Goal: Find specific page/section

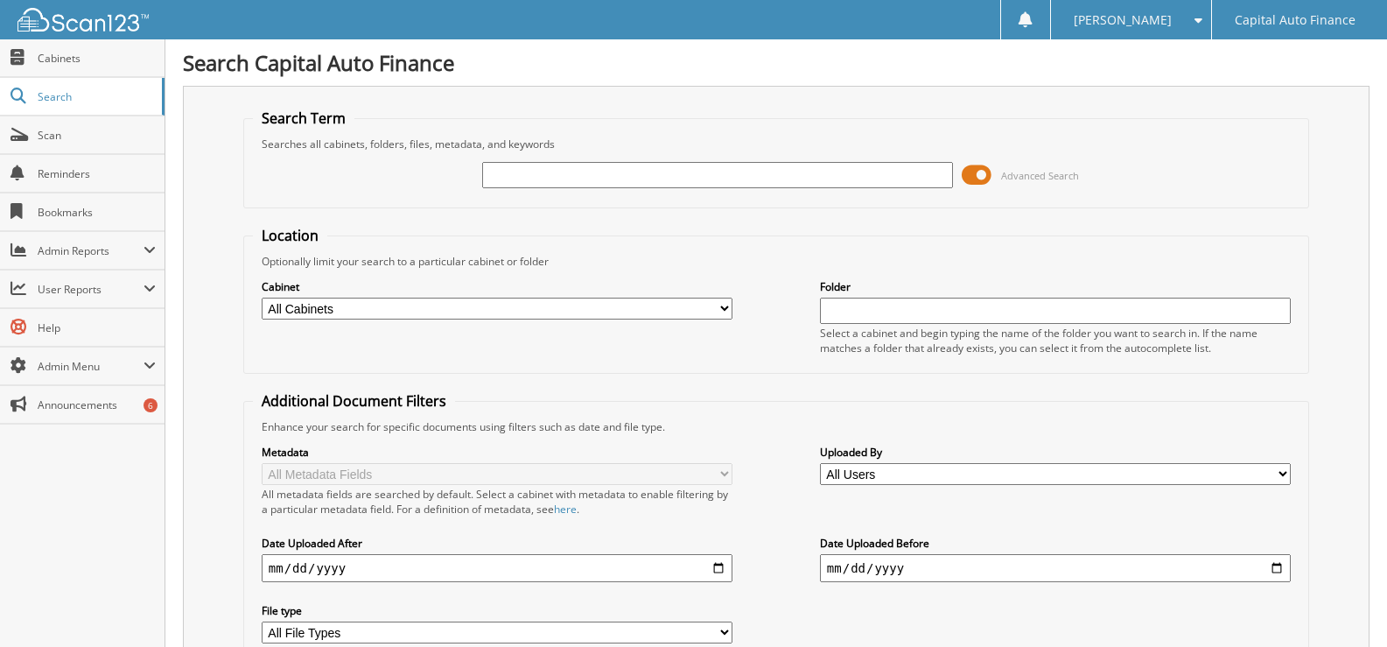
click at [974, 178] on span at bounding box center [977, 175] width 30 height 26
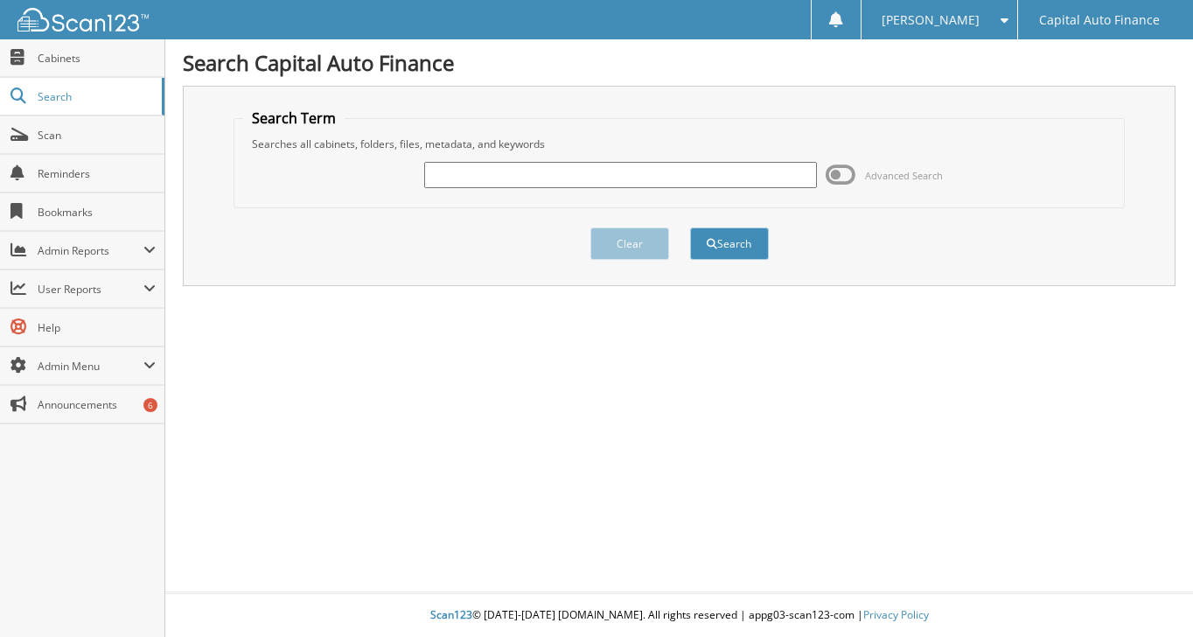
paste input "18399108"
type input "18399108"
click at [699, 246] on button "Search" at bounding box center [729, 243] width 79 height 32
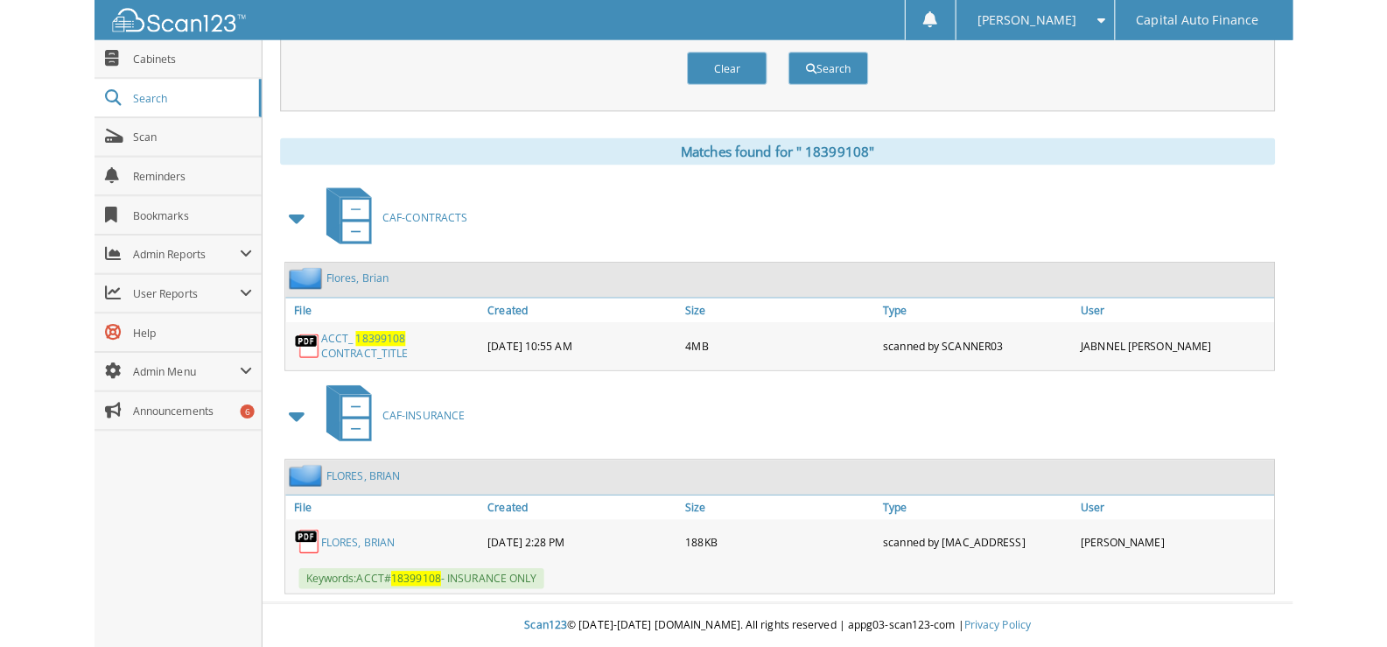
scroll to position [619, 0]
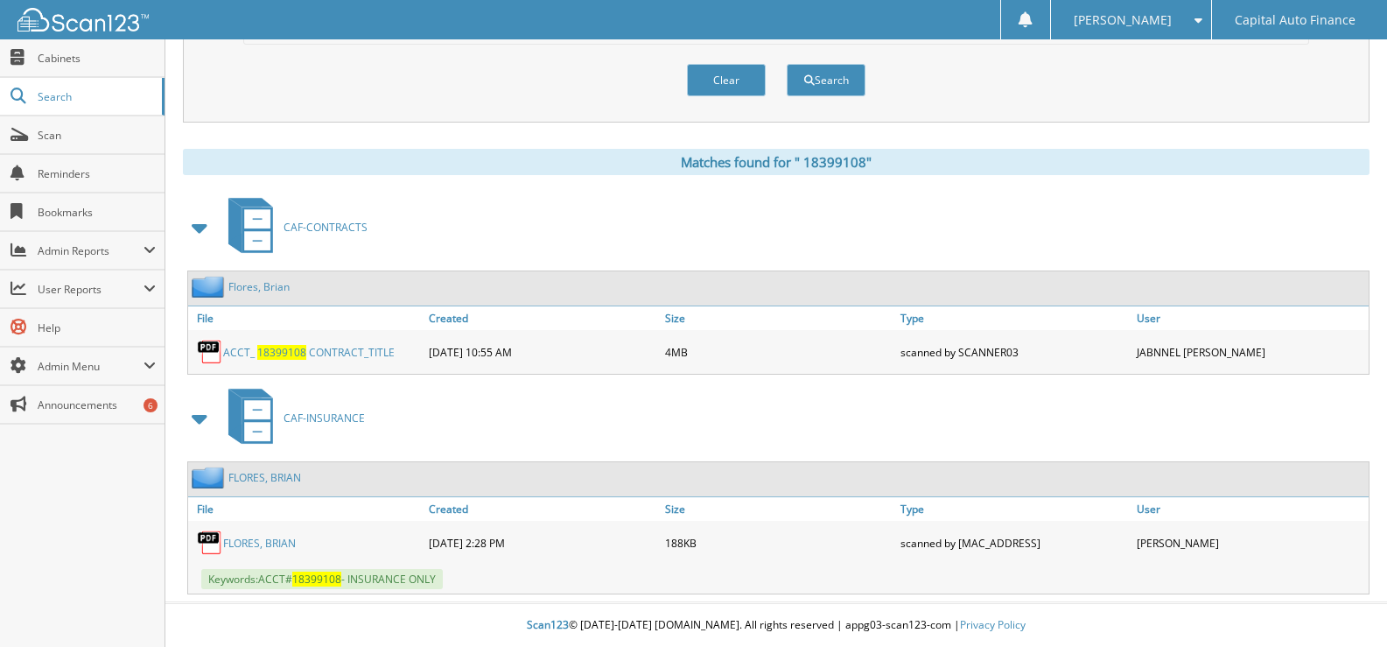
click at [300, 351] on span "1 8 3 9 9 1 0 8" at bounding box center [281, 352] width 49 height 15
click at [352, 353] on link "A C C T _ 1 8 3 9 9 1 0 8 C O N T R A C T _ T I T L E" at bounding box center [308, 352] width 171 height 15
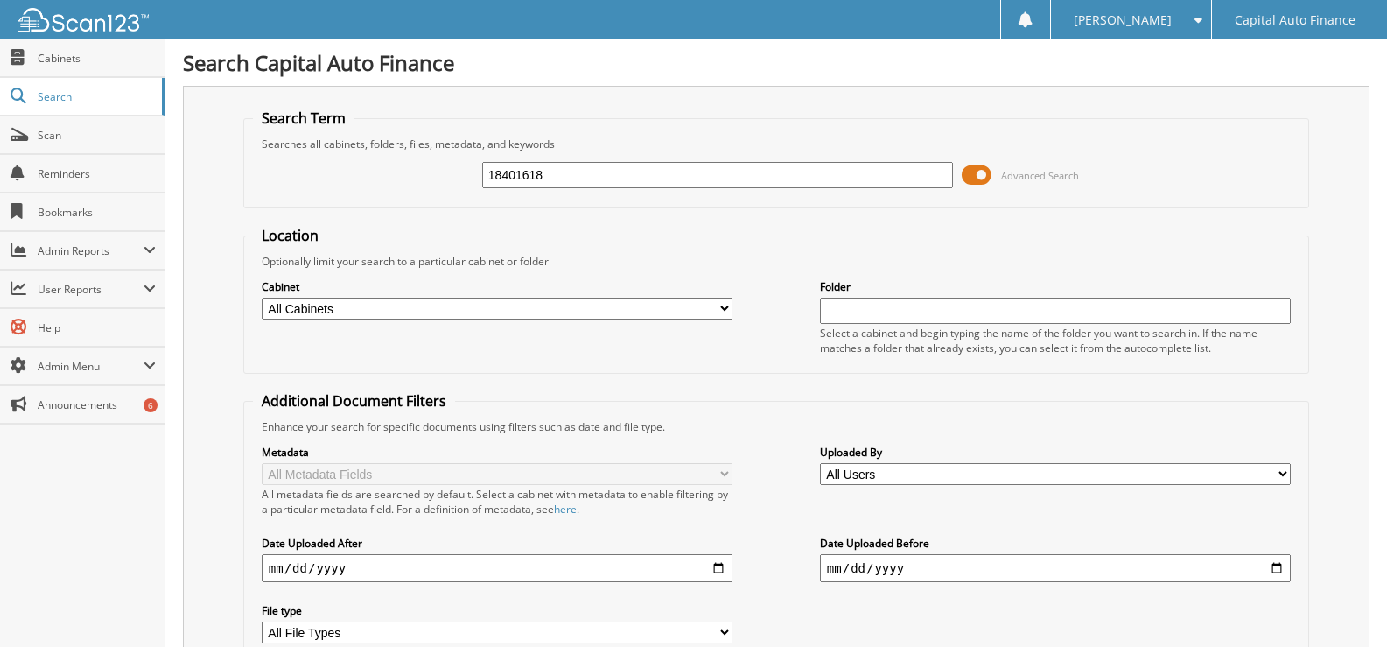
drag, startPoint x: 572, startPoint y: 178, endPoint x: 469, endPoint y: 174, distance: 103.3
click at [469, 174] on div "18401618 Advanced Search" at bounding box center [776, 174] width 1046 height 47
type input "18396835"
click at [994, 175] on span "Advanced Search" at bounding box center [1020, 175] width 117 height 26
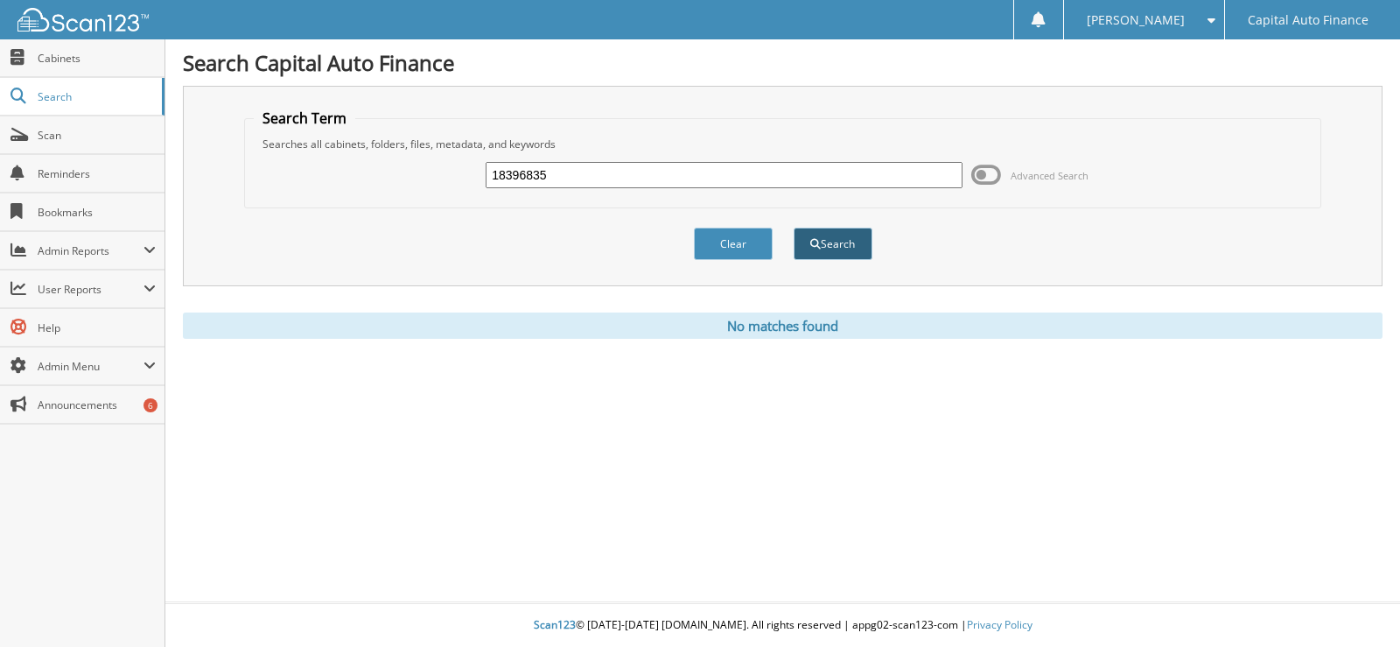
click at [825, 242] on button "Search" at bounding box center [833, 243] width 79 height 32
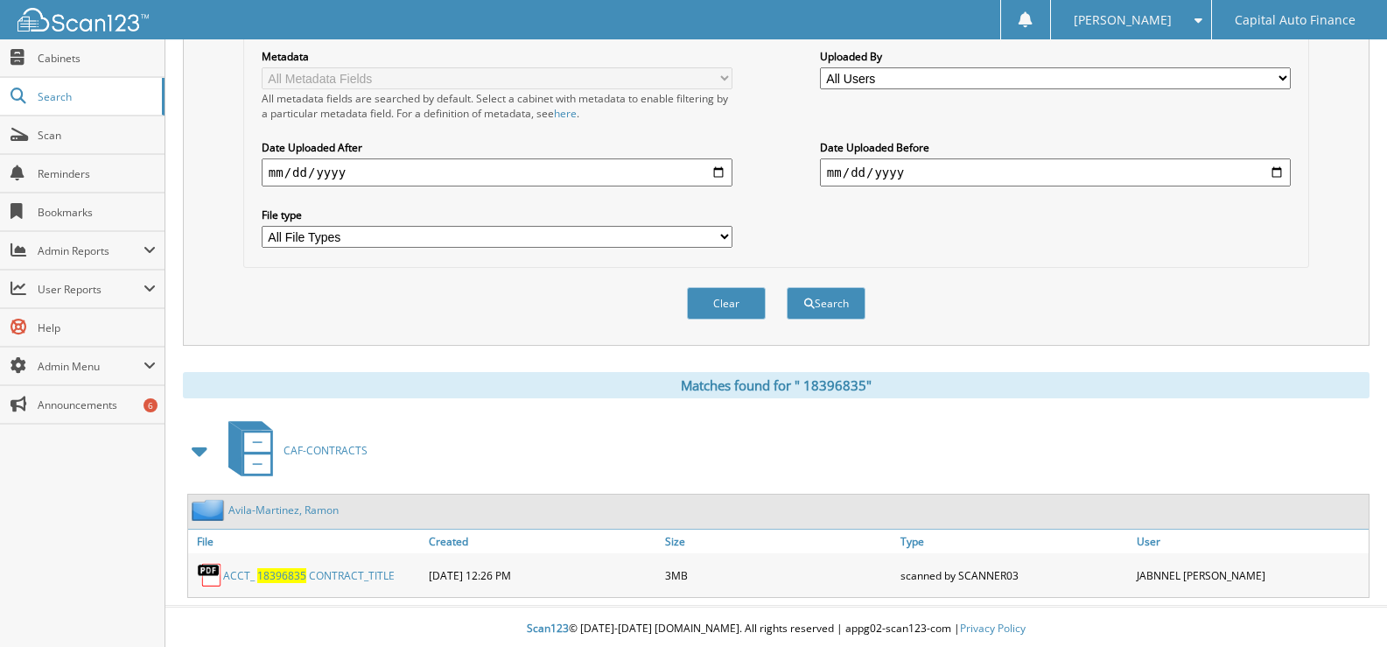
scroll to position [400, 0]
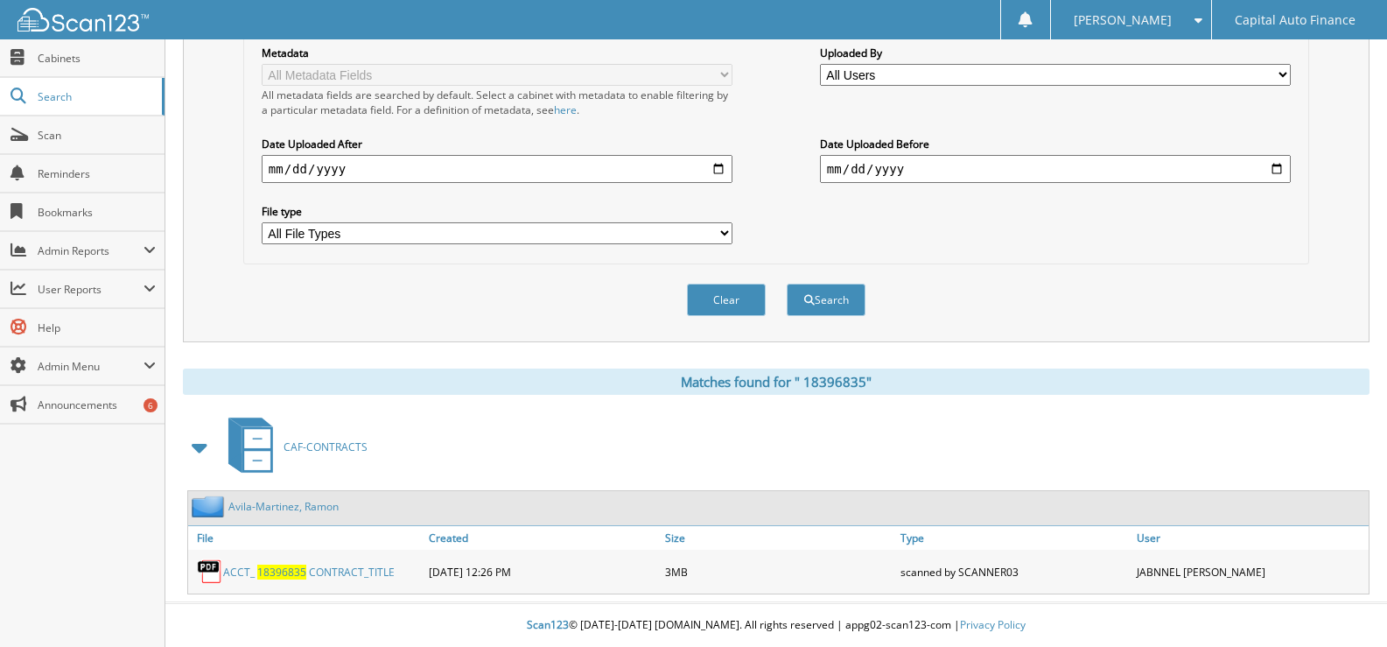
click at [285, 506] on link "A v i l a - M a r t i n e z , R a m o n" at bounding box center [283, 506] width 110 height 15
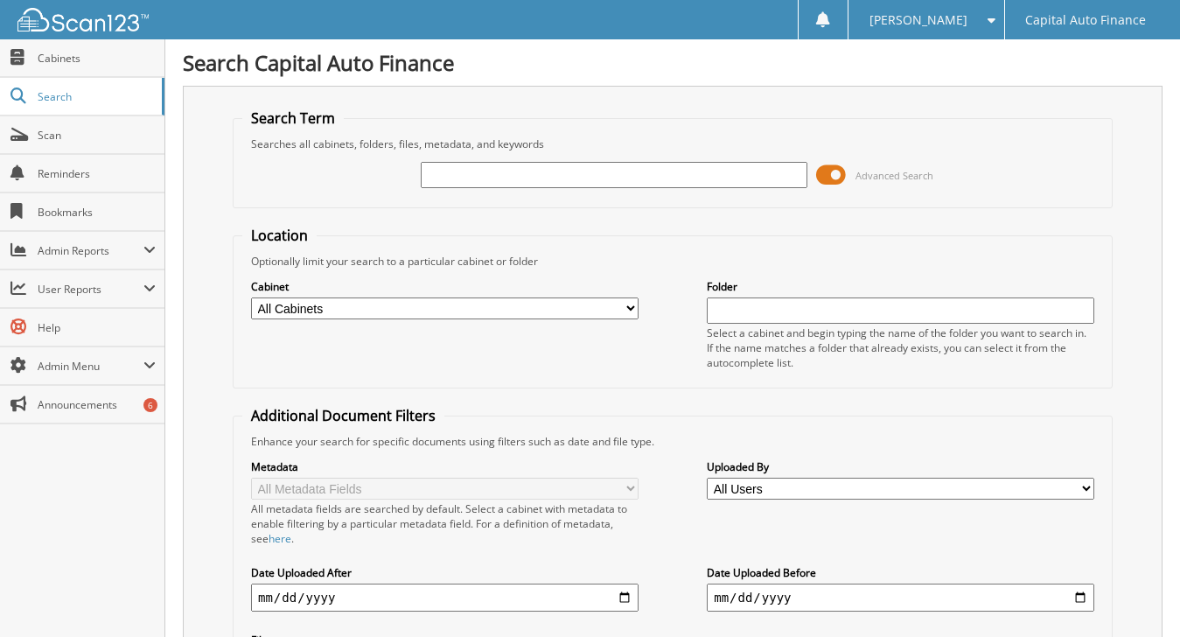
click at [444, 171] on input "text" at bounding box center [615, 175] width 388 height 26
type input "18395036"
click at [826, 171] on span at bounding box center [831, 175] width 30 height 26
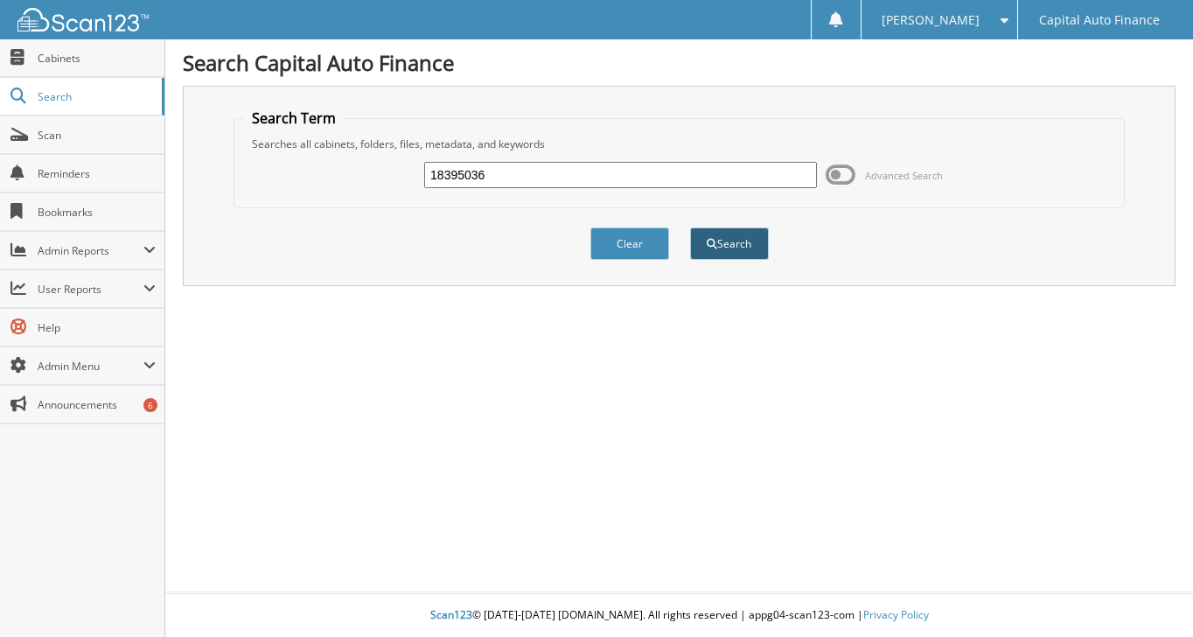
click at [739, 239] on button "Search" at bounding box center [729, 243] width 79 height 32
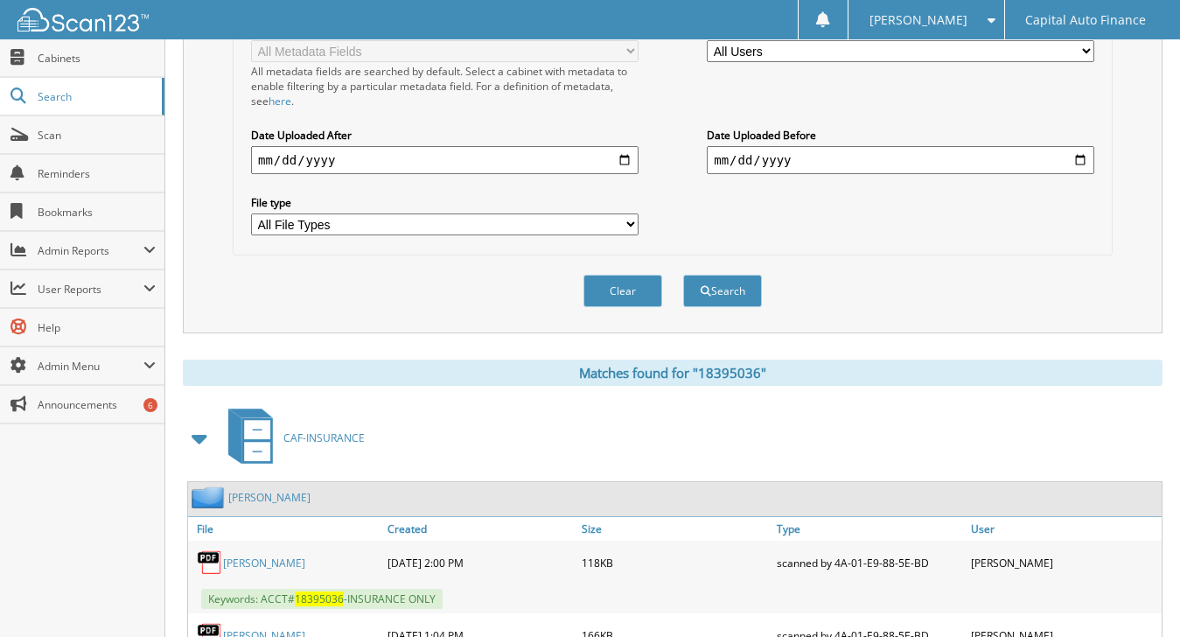
scroll to position [877, 0]
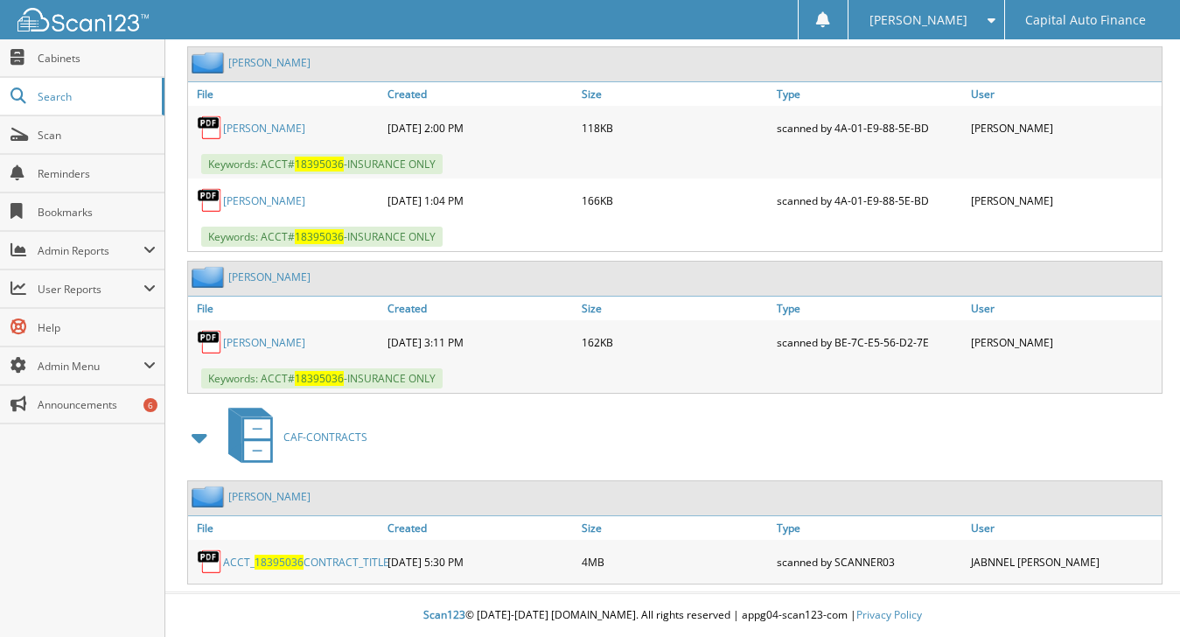
click at [253, 558] on link "ACCT_ 18395036 CONTRACT_TITLE" at bounding box center [306, 562] width 166 height 15
